Goal: Check status: Check status

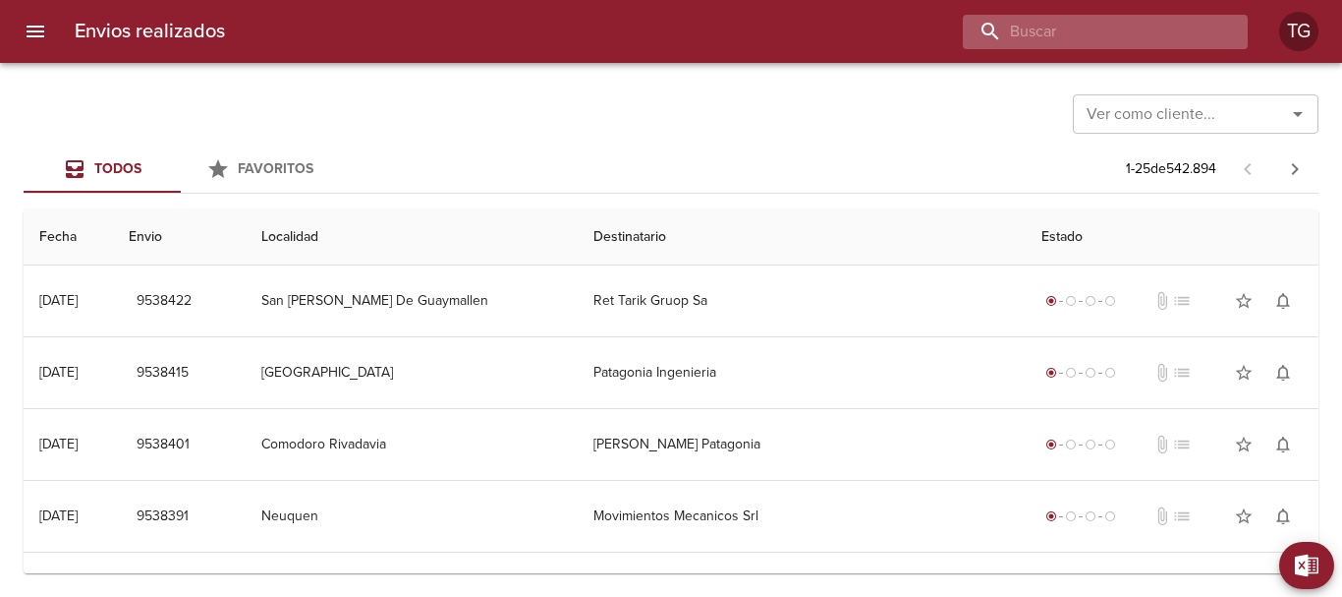
click at [1116, 22] on input "buscar" at bounding box center [1089, 32] width 252 height 34
paste input "9460042"
type input "9460042"
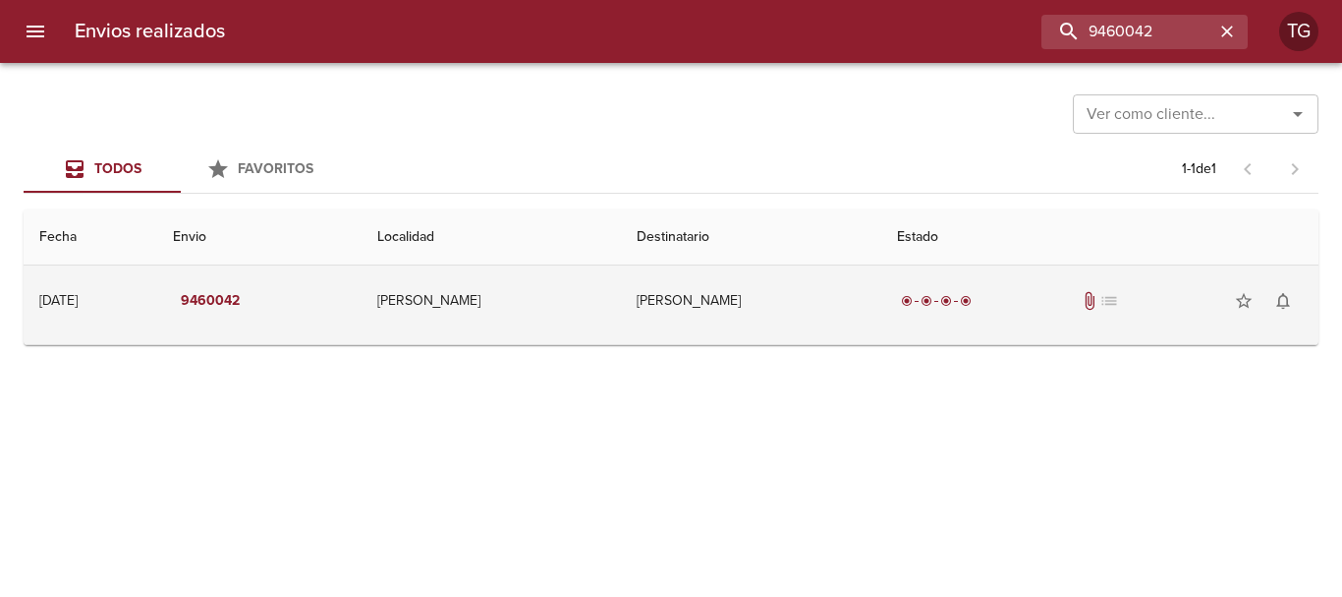
click at [676, 317] on td "[PERSON_NAME]" at bounding box center [751, 300] width 260 height 71
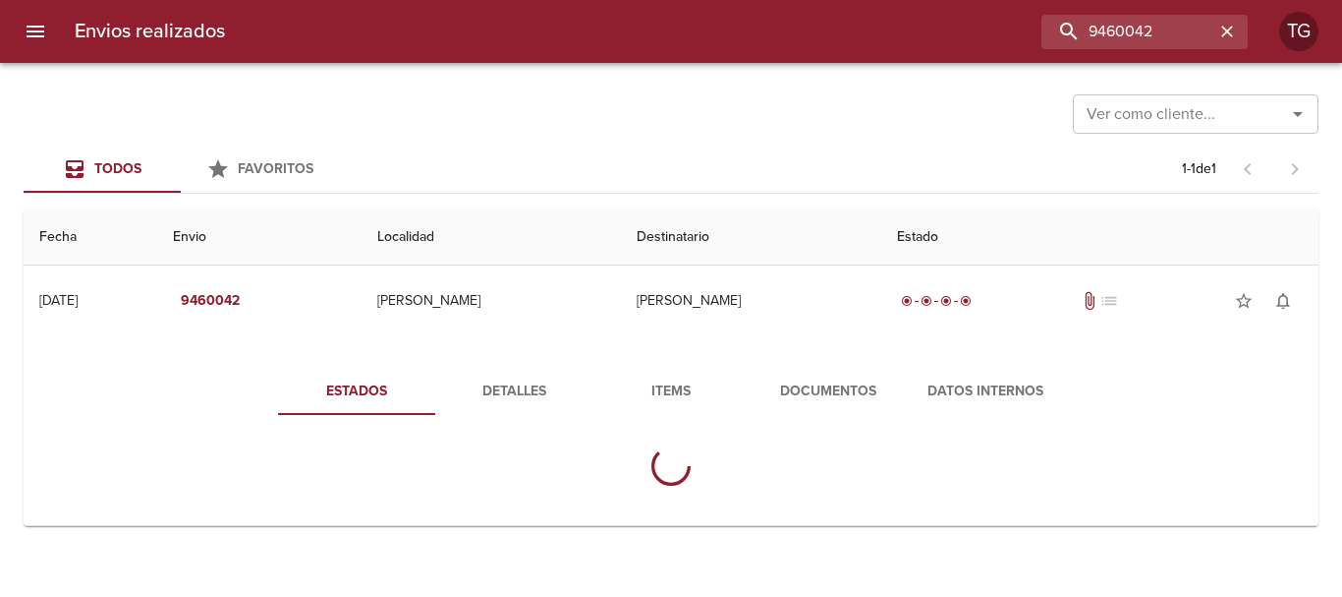
click at [764, 361] on div "Estados Detalles Items Documentos Datos Internos" at bounding box center [671, 434] width 1264 height 181
click at [790, 375] on button "Documentos" at bounding box center [828, 391] width 157 height 47
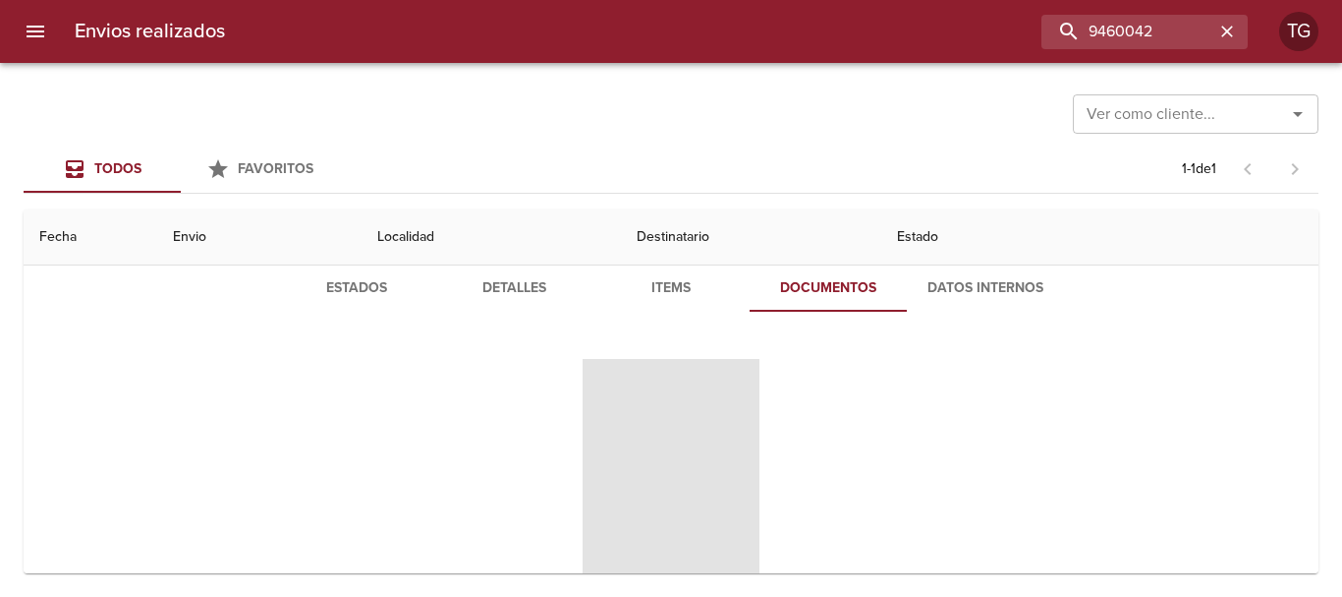
scroll to position [191, 0]
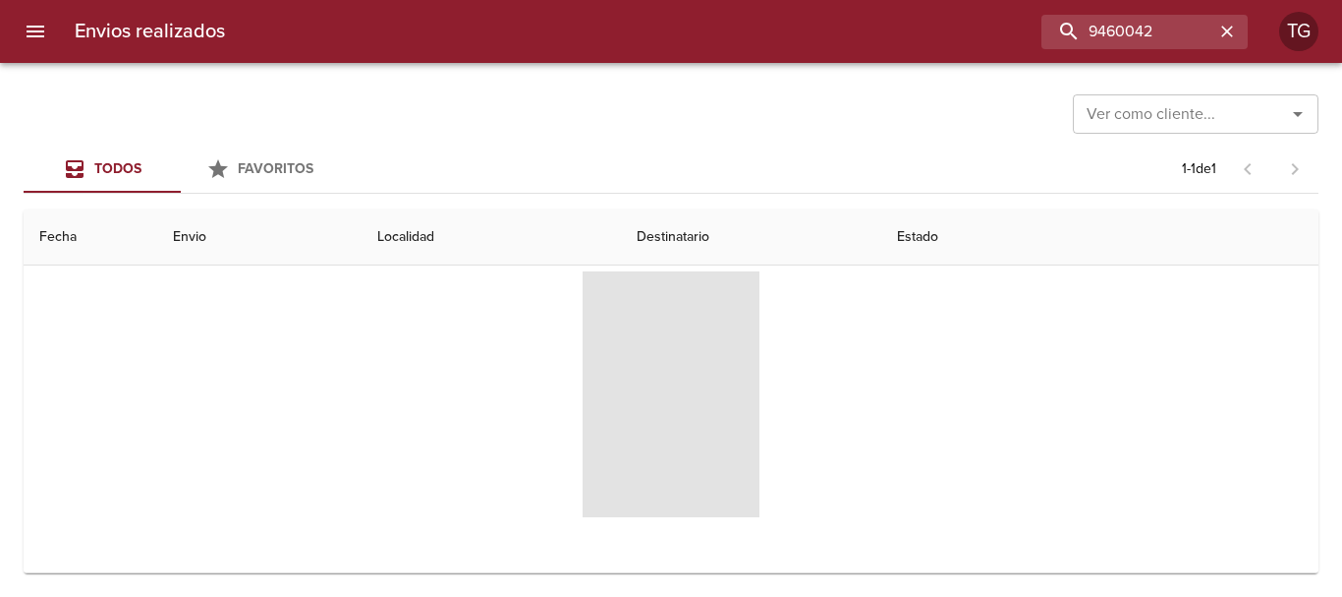
click at [687, 340] on span "Tabla de envíos del cliente" at bounding box center [671, 394] width 177 height 246
click at [648, 374] on span "Tabla de envíos del cliente" at bounding box center [671, 394] width 177 height 246
click at [638, 389] on span "Tabla de envíos del cliente" at bounding box center [671, 394] width 177 height 246
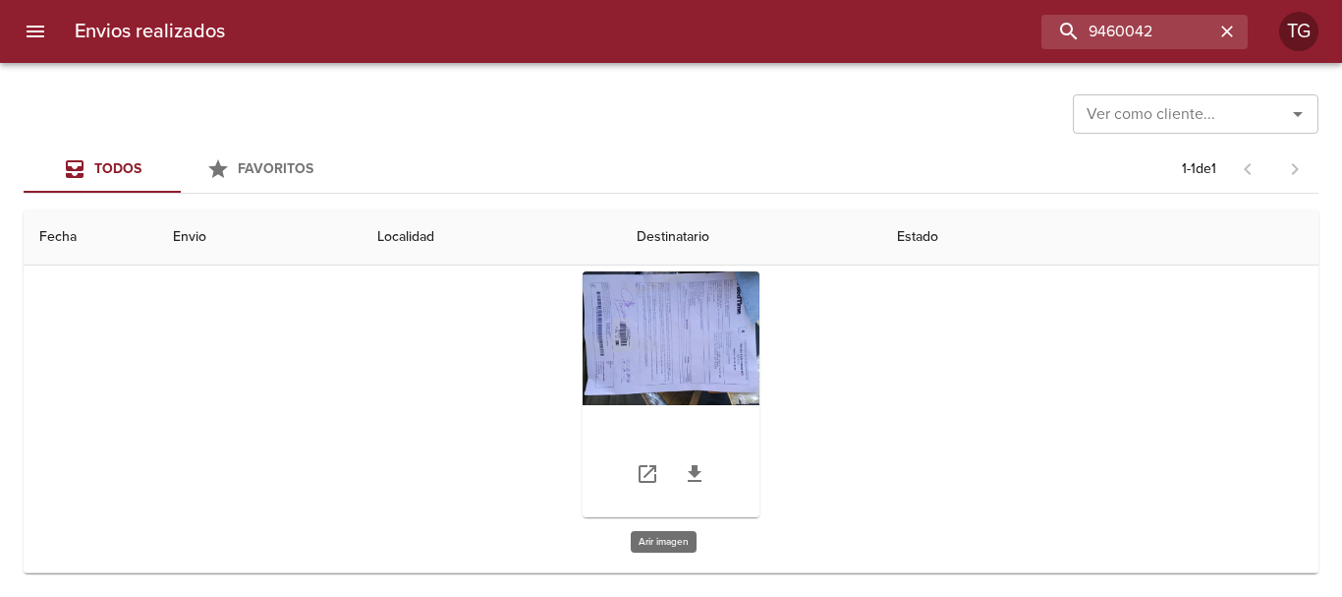
click at [703, 343] on div "Tabla de envíos del cliente" at bounding box center [671, 394] width 177 height 246
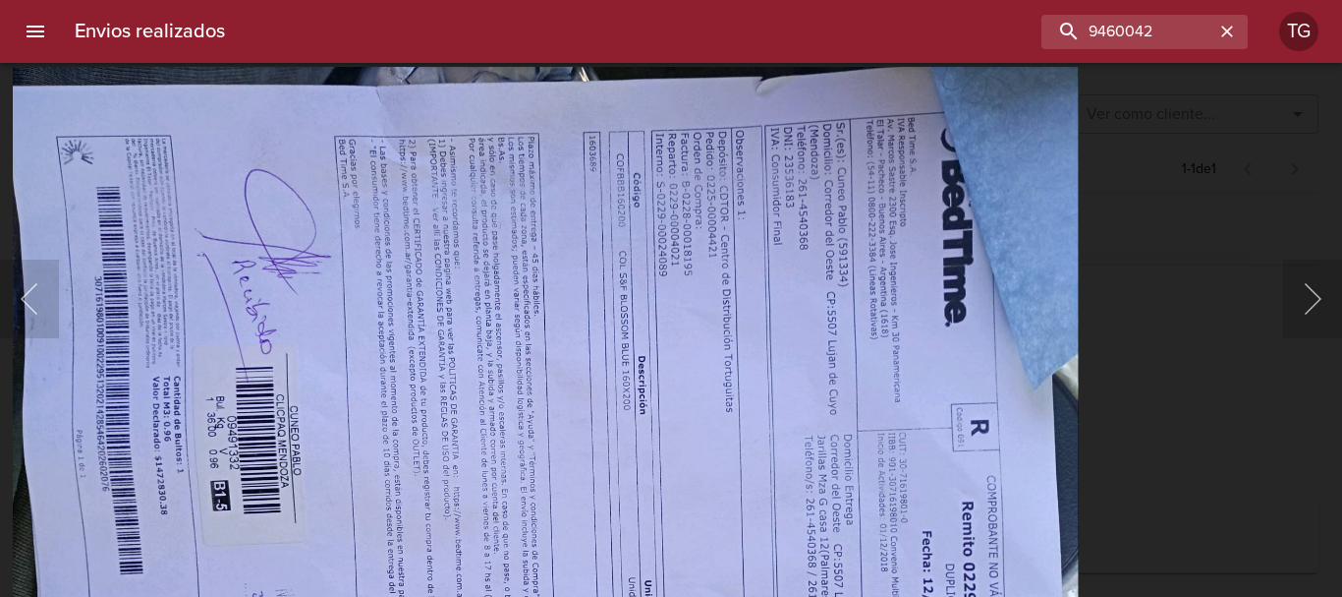
click at [598, 517] on img "Lightbox" at bounding box center [546, 468] width 1067 height 804
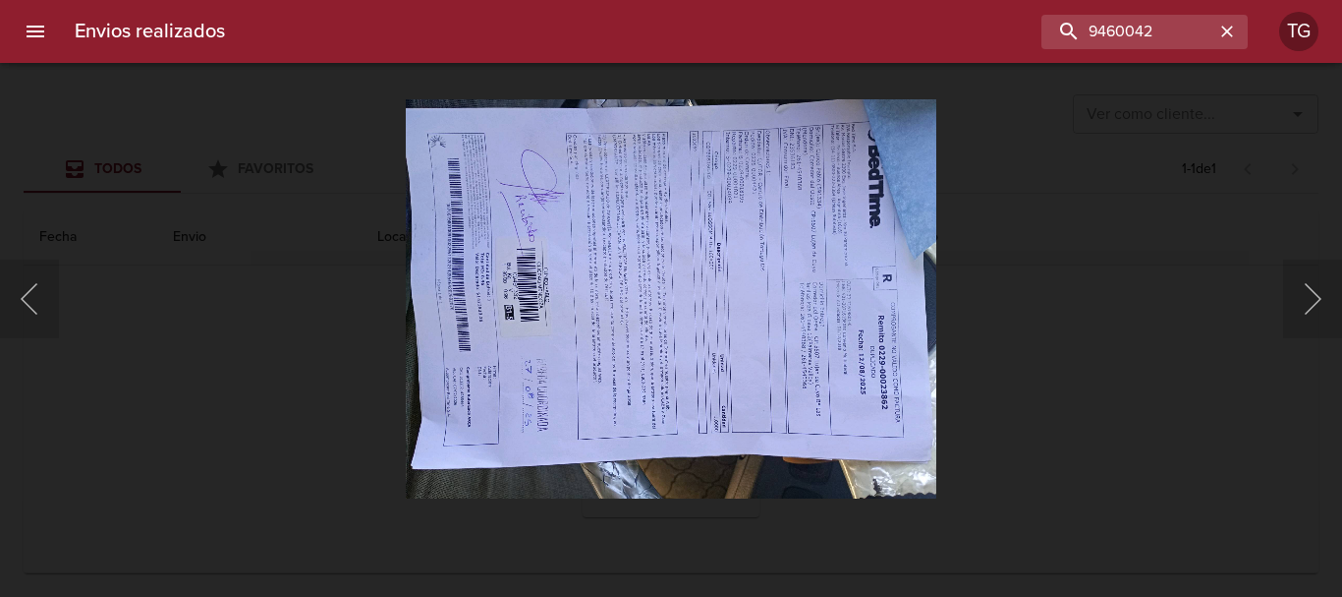
click at [1048, 410] on div "Lightbox" at bounding box center [671, 298] width 1342 height 597
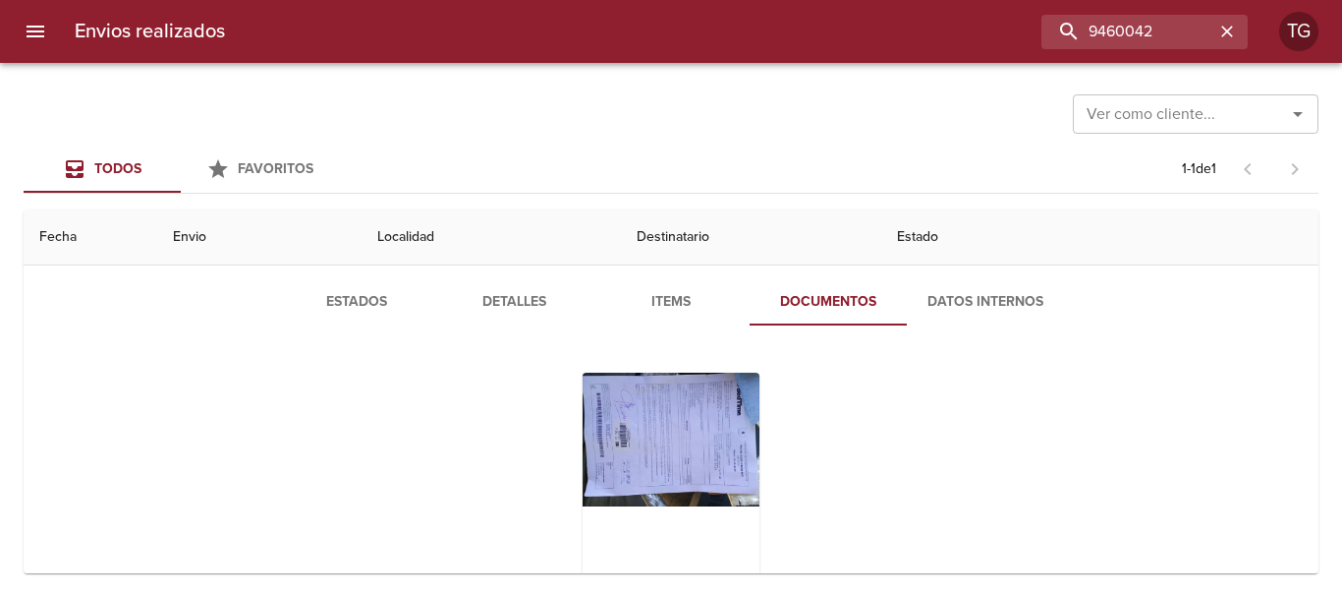
scroll to position [0, 0]
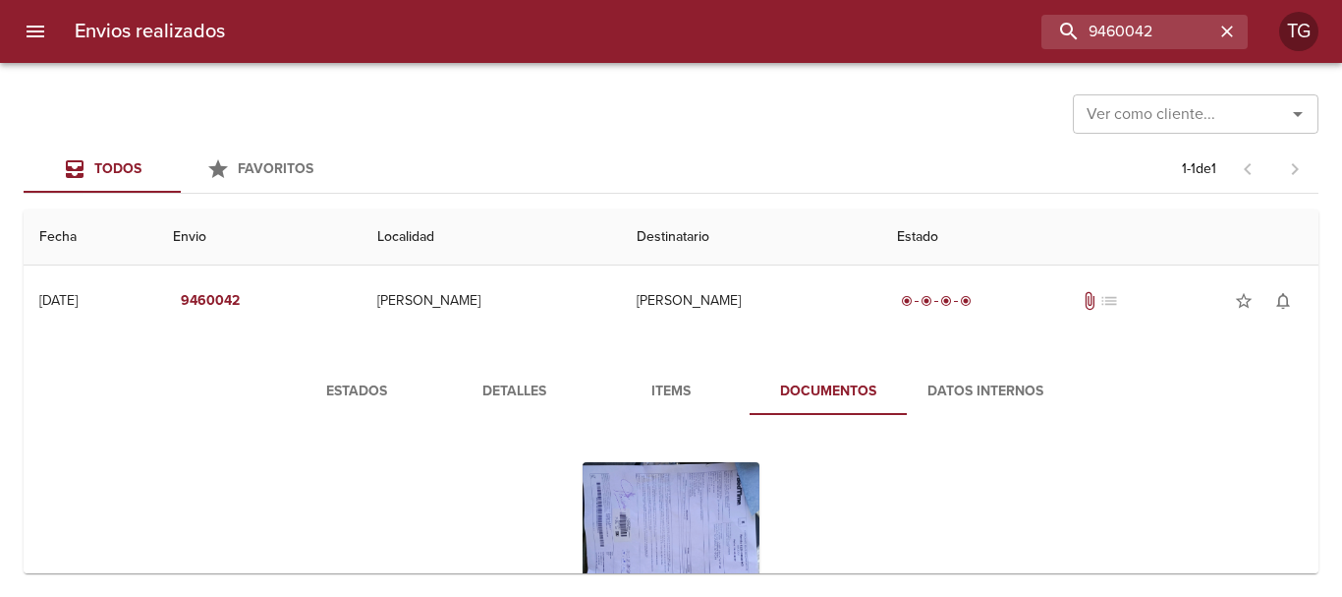
click at [682, 502] on div "Tabla de envíos del cliente" at bounding box center [671, 585] width 177 height 246
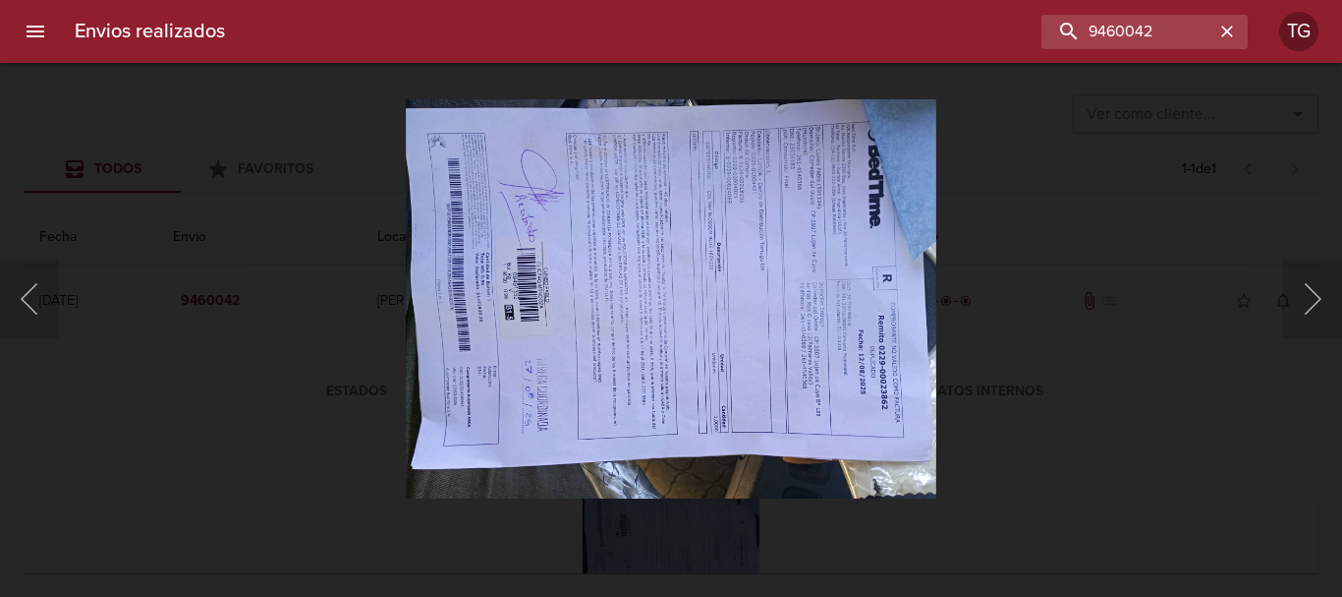
click at [1267, 371] on div "Lightbox" at bounding box center [671, 298] width 1342 height 597
